Goal: Task Accomplishment & Management: Use online tool/utility

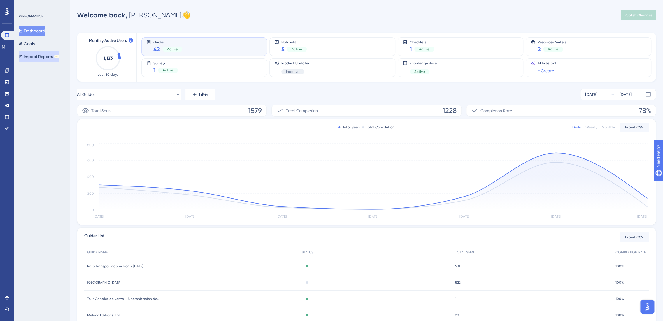
click at [30, 56] on button "Impact Reports BETA" at bounding box center [39, 56] width 41 height 10
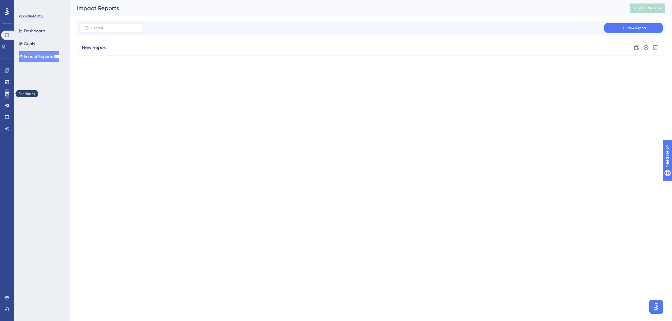
click at [5, 93] on link at bounding box center [7, 93] width 5 height 9
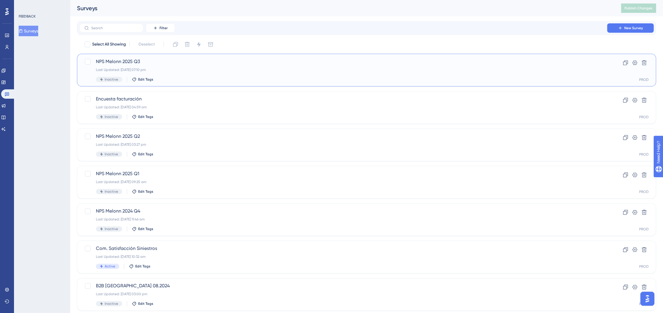
click at [112, 61] on span "NPS Melonn 2025 Q3" at bounding box center [343, 61] width 494 height 7
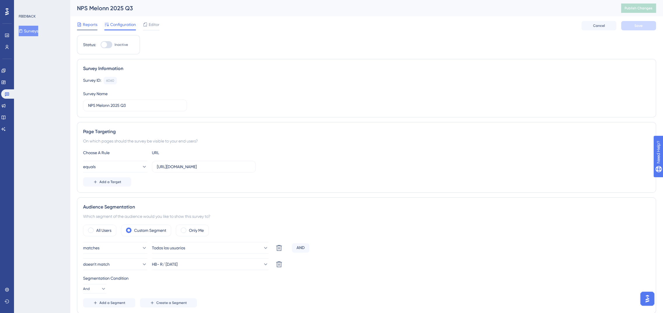
click at [94, 27] on span "Reports" at bounding box center [90, 24] width 15 height 7
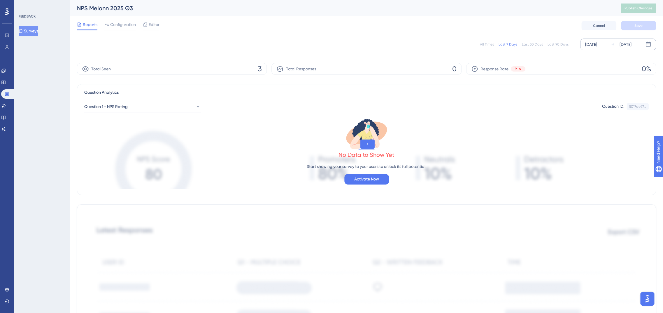
click at [596, 43] on div "[DATE]" at bounding box center [591, 44] width 12 height 7
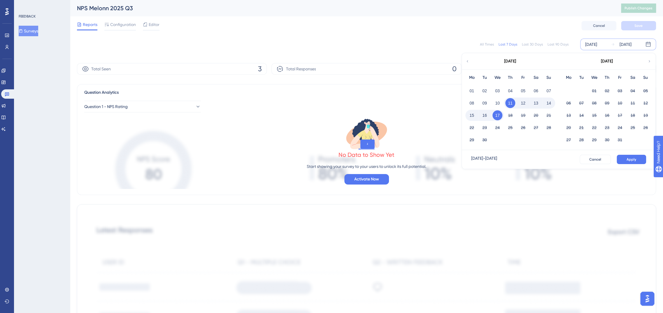
click at [466, 59] on icon at bounding box center [467, 61] width 4 height 5
click at [620, 88] on button "01" at bounding box center [620, 91] width 10 height 10
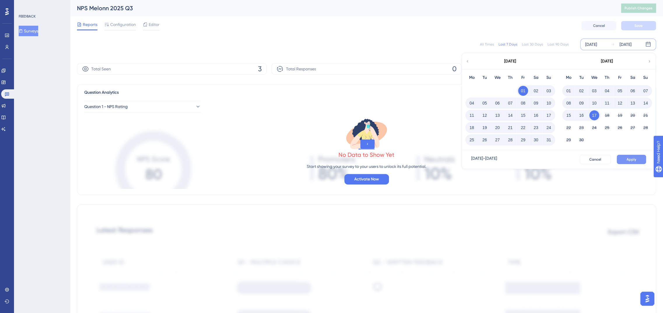
click at [629, 158] on span "Apply" at bounding box center [631, 159] width 10 height 5
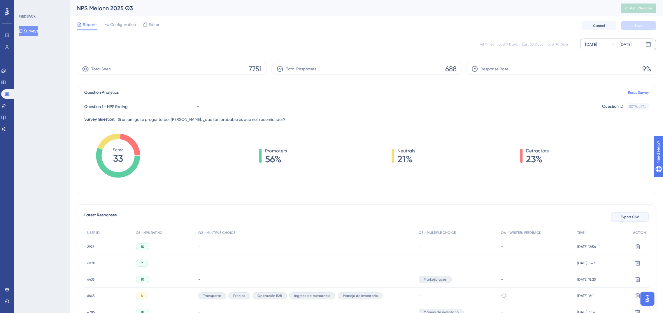
click at [630, 213] on button "Export CSV" at bounding box center [630, 216] width 38 height 9
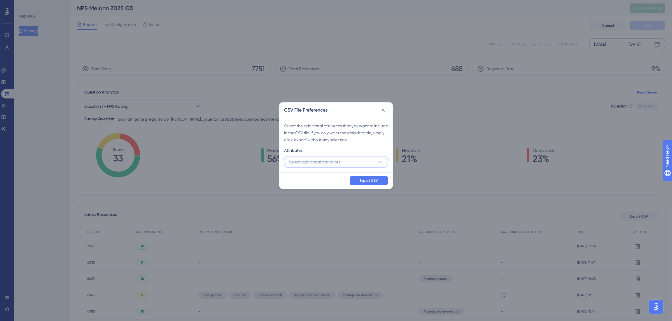
click at [344, 160] on button "Select additional attributes" at bounding box center [336, 162] width 104 height 12
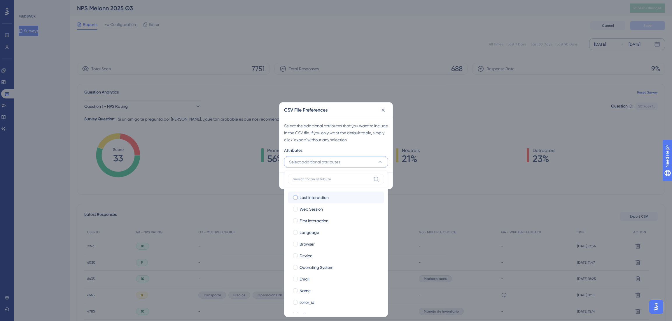
click at [317, 196] on span "Last Interaction" at bounding box center [313, 197] width 29 height 7
checkbox input "true"
click at [324, 206] on div "Web Session" at bounding box center [339, 209] width 80 height 7
checkbox input "true"
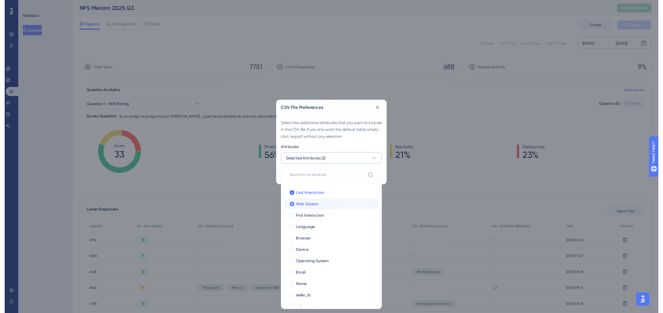
scroll to position [22, 0]
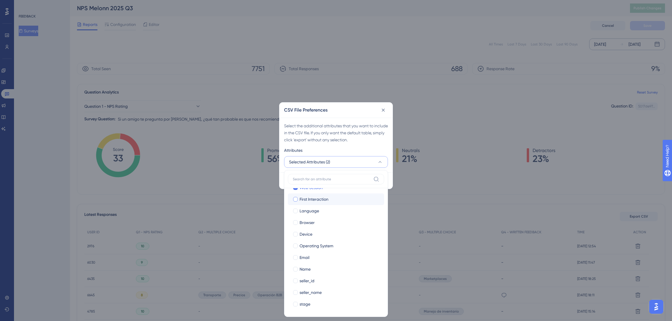
click at [323, 200] on span "First Interaction" at bounding box center [313, 199] width 29 height 7
checkbox input "true"
click at [316, 212] on span "Language" at bounding box center [309, 211] width 20 height 7
checkbox input "true"
click at [310, 227] on label "Browser Browser" at bounding box center [336, 223] width 96 height 12
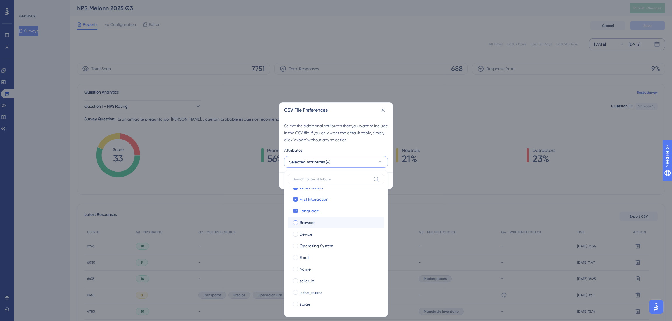
click at [296, 244] on input "Browser" at bounding box center [295, 244] width 0 height 0
click at [311, 232] on span "Device" at bounding box center [305, 234] width 13 height 7
checkbox input "true"
click at [320, 243] on span "Operating System" at bounding box center [316, 246] width 34 height 7
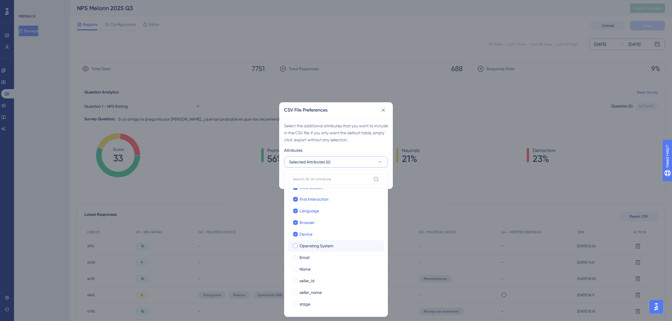
checkbox input "true"
click at [294, 304] on div at bounding box center [295, 304] width 5 height 5
checkbox input "true"
click at [296, 292] on div at bounding box center [295, 292] width 5 height 5
checkbox input "true"
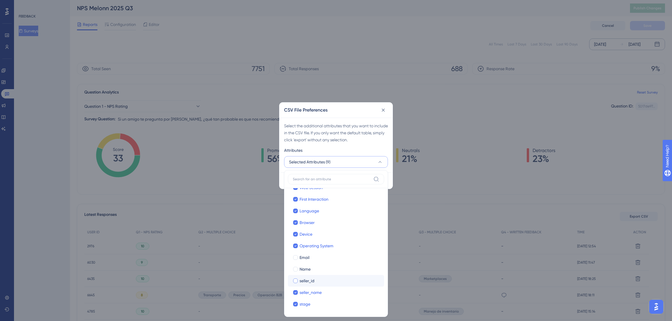
click at [296, 282] on div at bounding box center [295, 281] width 5 height 5
checkbox input "true"
click at [296, 271] on div at bounding box center [295, 269] width 5 height 5
checkbox input "true"
click at [294, 257] on div at bounding box center [295, 257] width 5 height 5
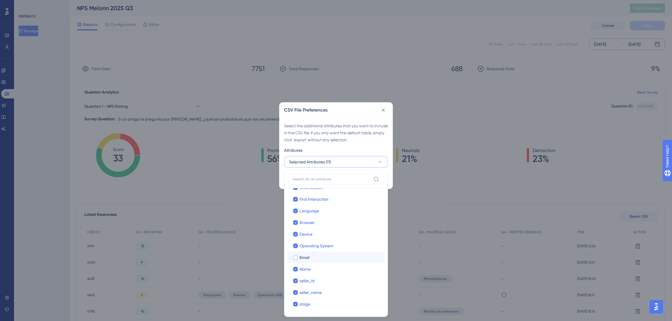
checkbox input "true"
click at [312, 140] on div "Select the additional attributes that you want to include in the CSV file. If y…" at bounding box center [336, 132] width 104 height 21
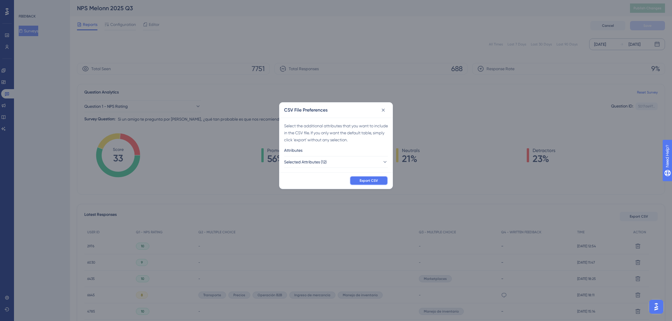
click at [364, 180] on span "Export CSV" at bounding box center [368, 180] width 18 height 5
